Goal: Find specific page/section: Find specific page/section

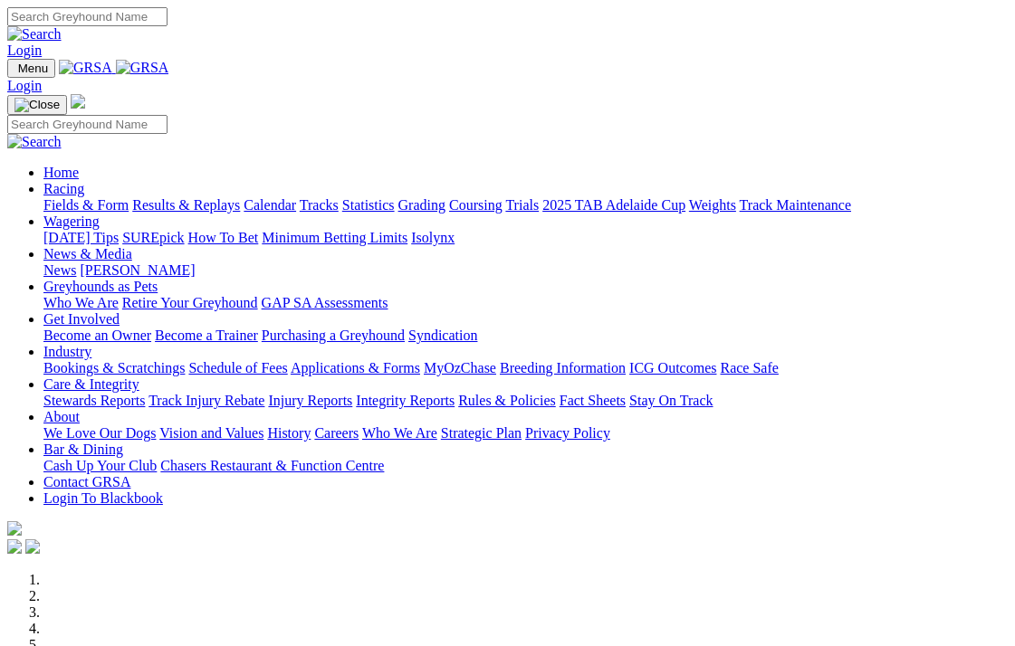
click at [455, 393] on link "Integrity Reports" at bounding box center [405, 400] width 99 height 15
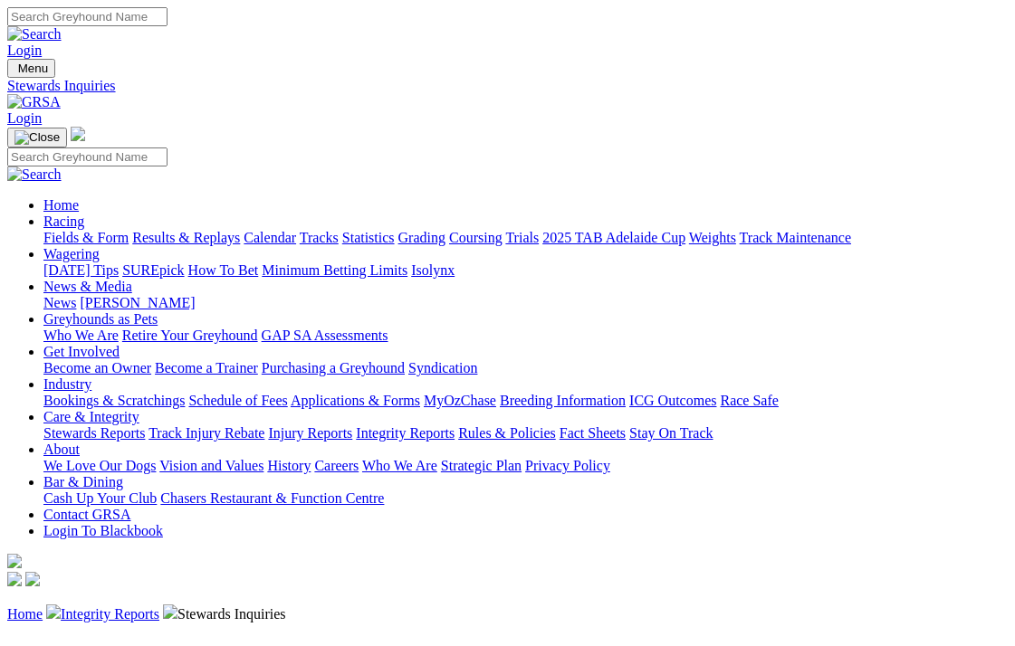
click at [61, 94] on img at bounding box center [33, 102] width 53 height 16
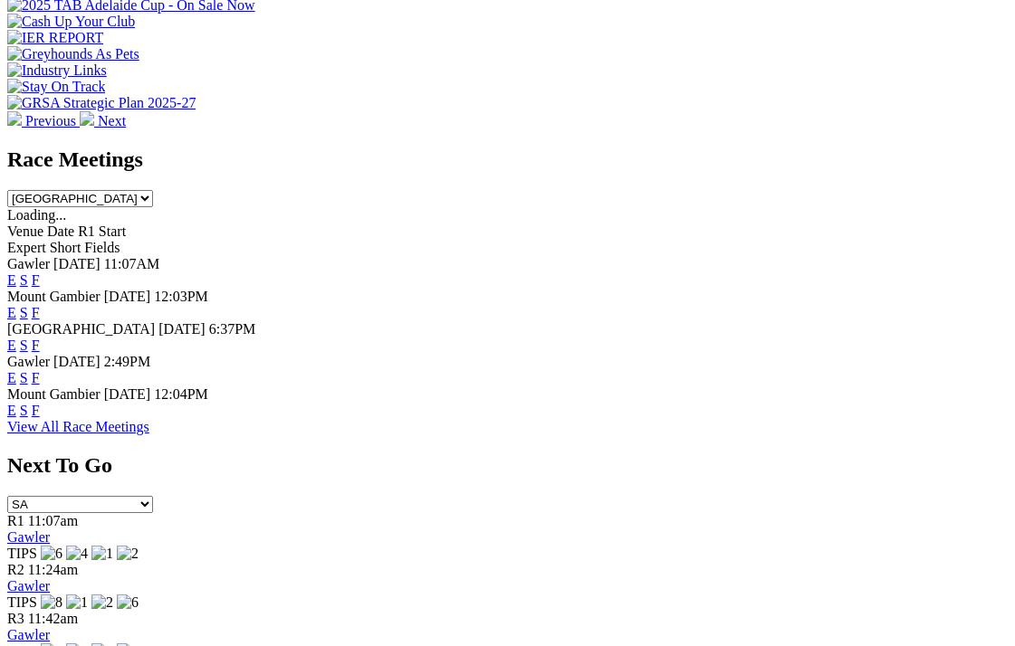
scroll to position [638, 0]
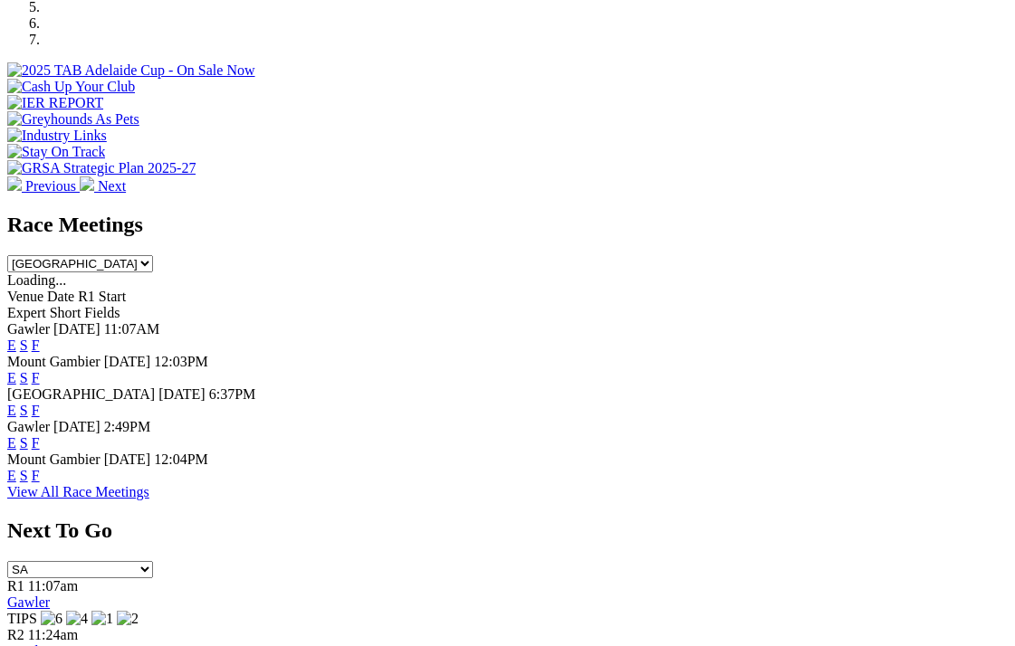
click at [40, 468] on link "F" at bounding box center [36, 475] width 8 height 15
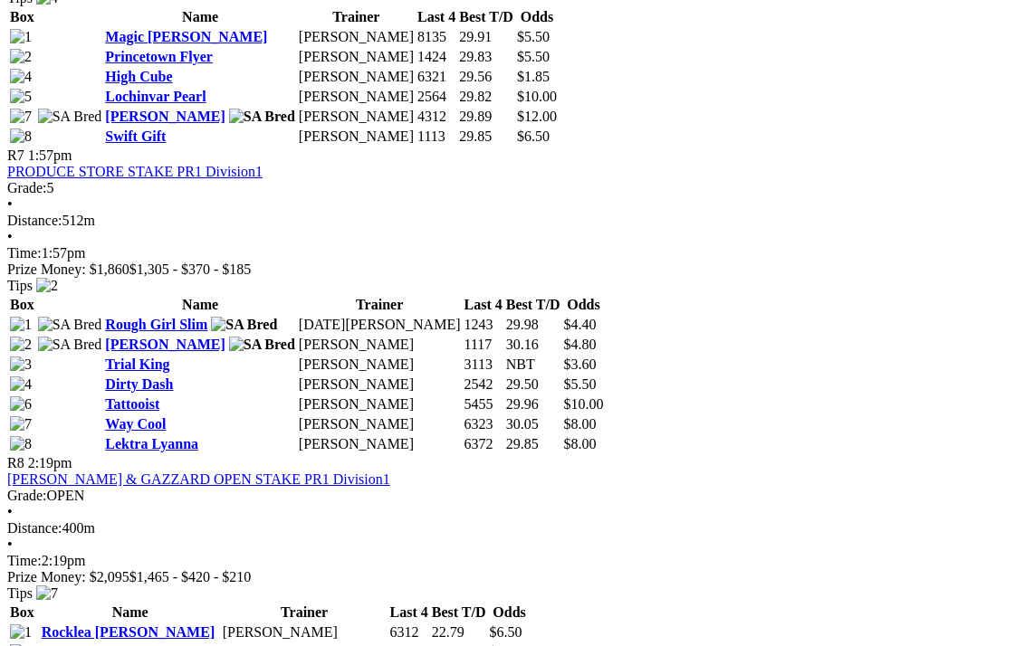
scroll to position [2624, 0]
